Goal: Navigation & Orientation: Find specific page/section

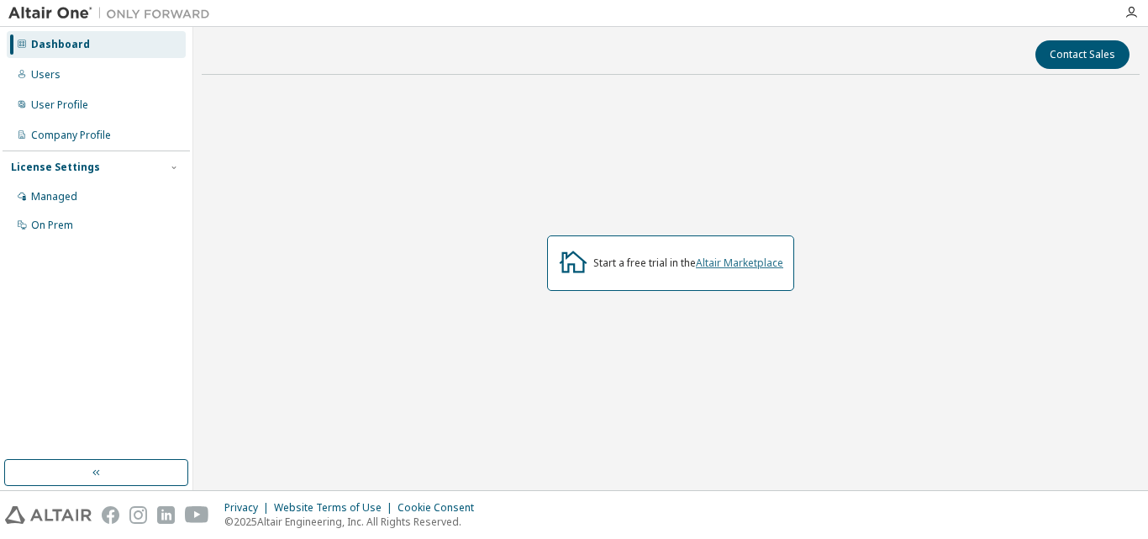
click at [722, 261] on link "Altair Marketplace" at bounding box center [739, 262] width 87 height 14
